Goal: Transaction & Acquisition: Purchase product/service

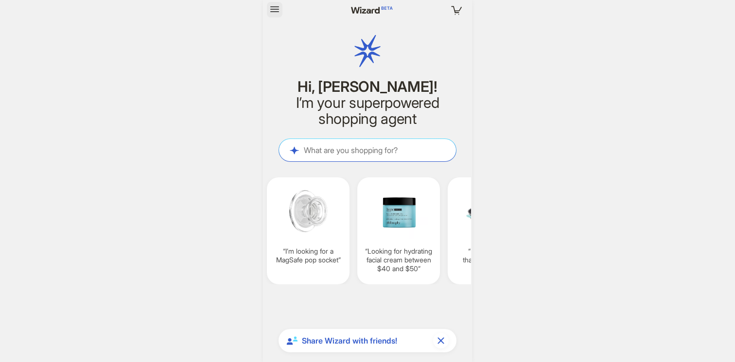
click at [278, 12] on icon "button" at bounding box center [274, 9] width 9 height 6
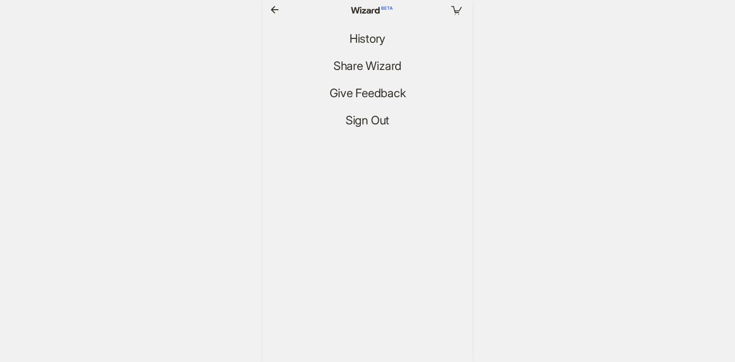
scroll to position [1563, 0]
click at [350, 47] on ul "History Share Wizard Give Feedback Sign Out" at bounding box center [367, 79] width 209 height 97
click at [353, 36] on span "History" at bounding box center [368, 39] width 36 height 14
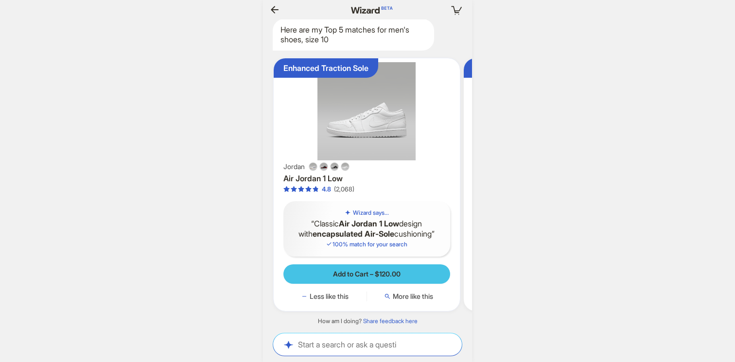
click at [374, 279] on button "Add to Cart – $120.00" at bounding box center [367, 274] width 167 height 19
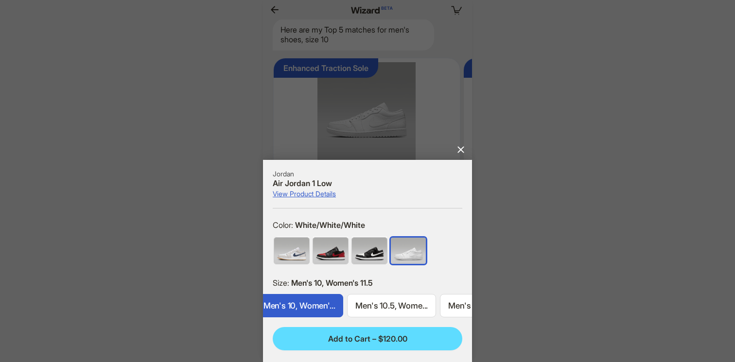
scroll to position [0, 581]
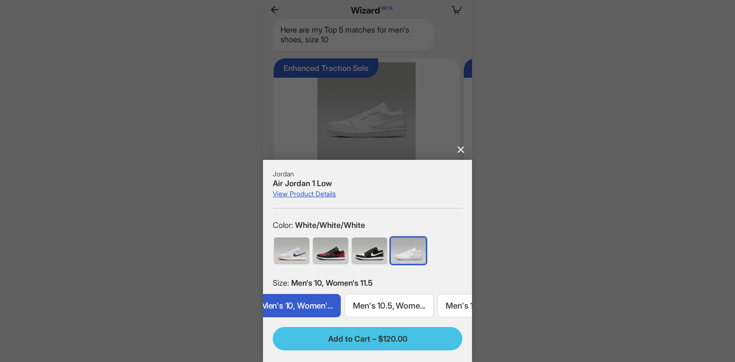
click at [345, 339] on span "Add to Cart – $120.00" at bounding box center [367, 339] width 79 height 10
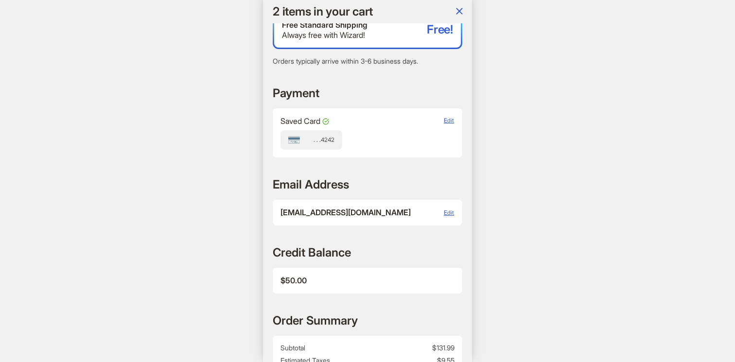
scroll to position [327, 0]
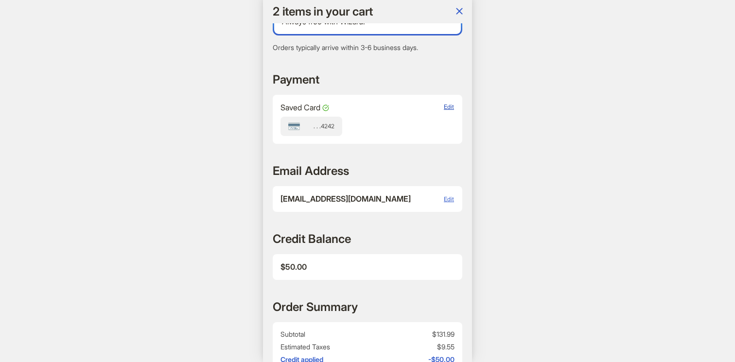
click at [451, 108] on span "Edit" at bounding box center [449, 106] width 10 height 7
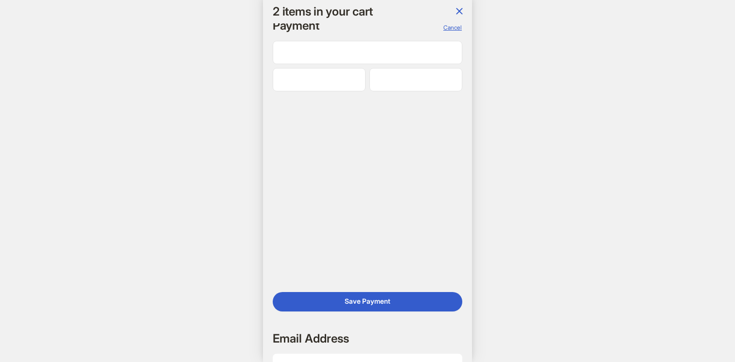
scroll to position [0, 0]
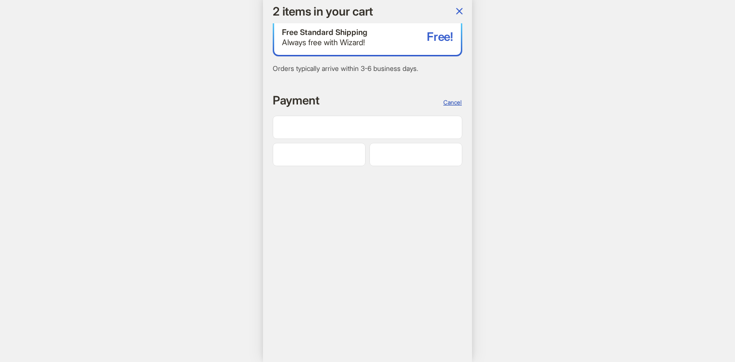
click at [450, 100] on span "Cancel" at bounding box center [453, 102] width 18 height 7
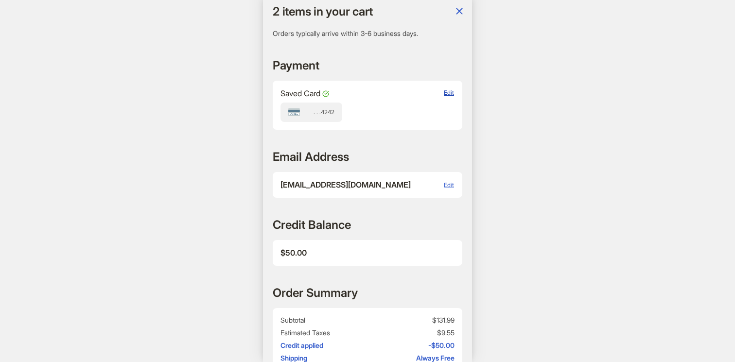
click at [449, 94] on span "Edit" at bounding box center [449, 92] width 10 height 7
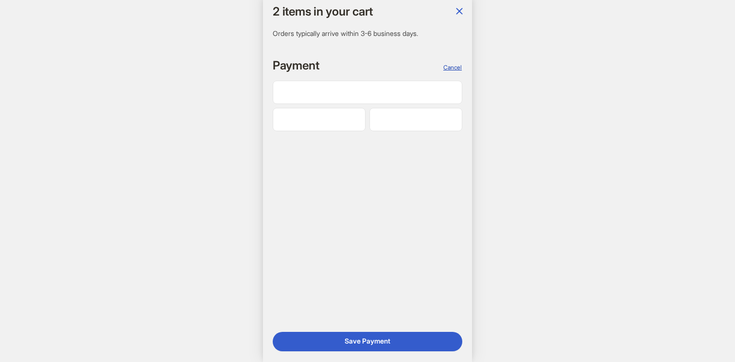
click at [455, 67] on span "Cancel" at bounding box center [453, 67] width 18 height 7
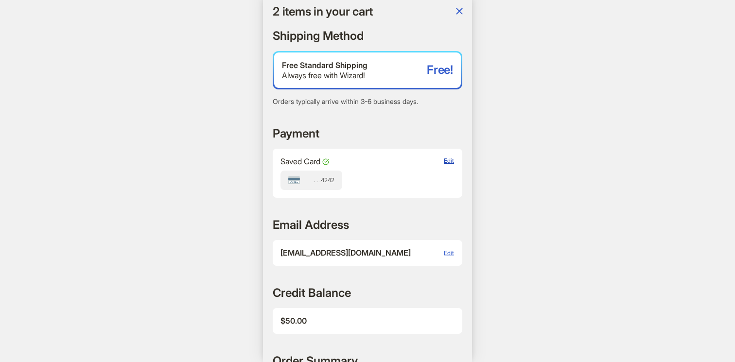
click at [447, 161] on span "Edit" at bounding box center [449, 160] width 10 height 7
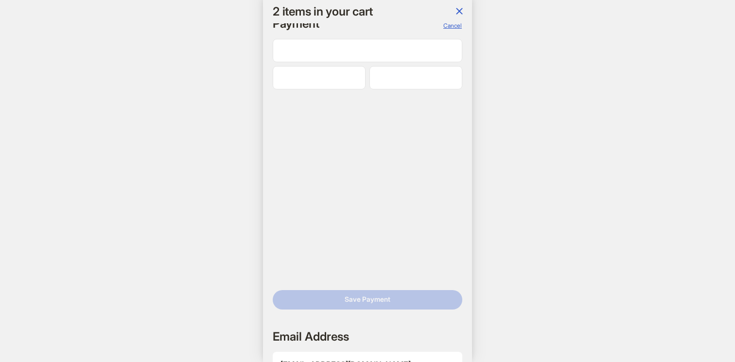
click at [304, 69] on div at bounding box center [319, 77] width 93 height 23
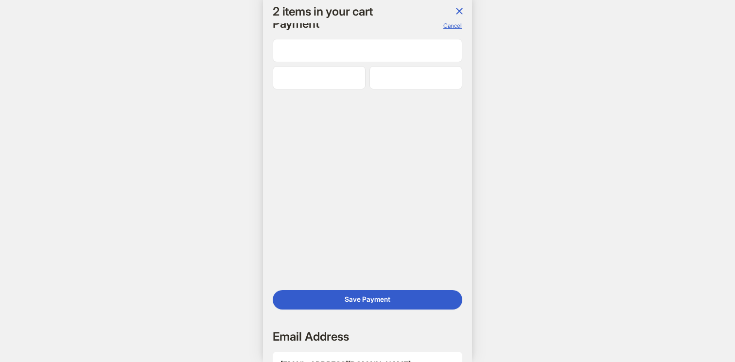
scroll to position [0, 975]
